Goal: Find specific page/section: Find specific page/section

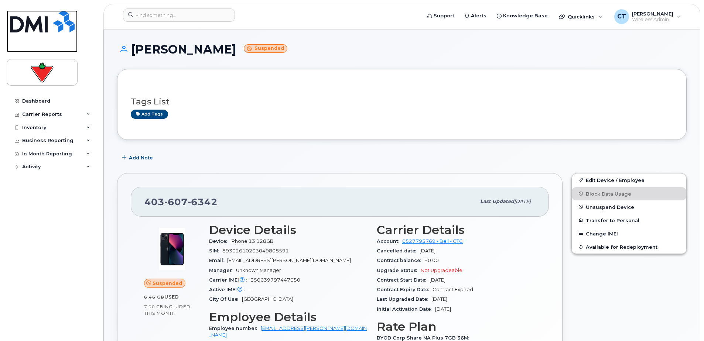
click at [39, 27] on img at bounding box center [42, 21] width 65 height 22
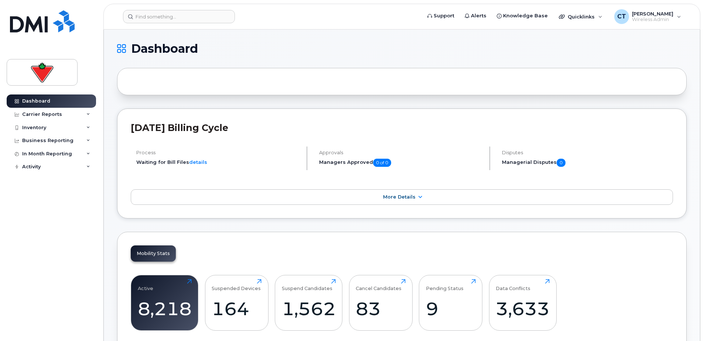
drag, startPoint x: 321, startPoint y: 51, endPoint x: 298, endPoint y: 50, distance: 23.3
click at [297, 50] on h1 "Dashboard" at bounding box center [400, 49] width 566 height 12
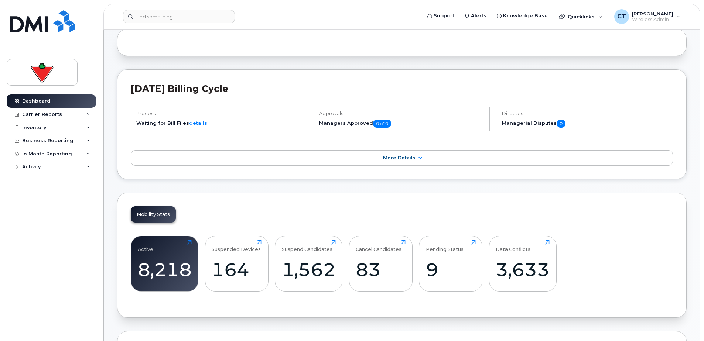
scroll to position [37, 0]
